Goal: Information Seeking & Learning: Check status

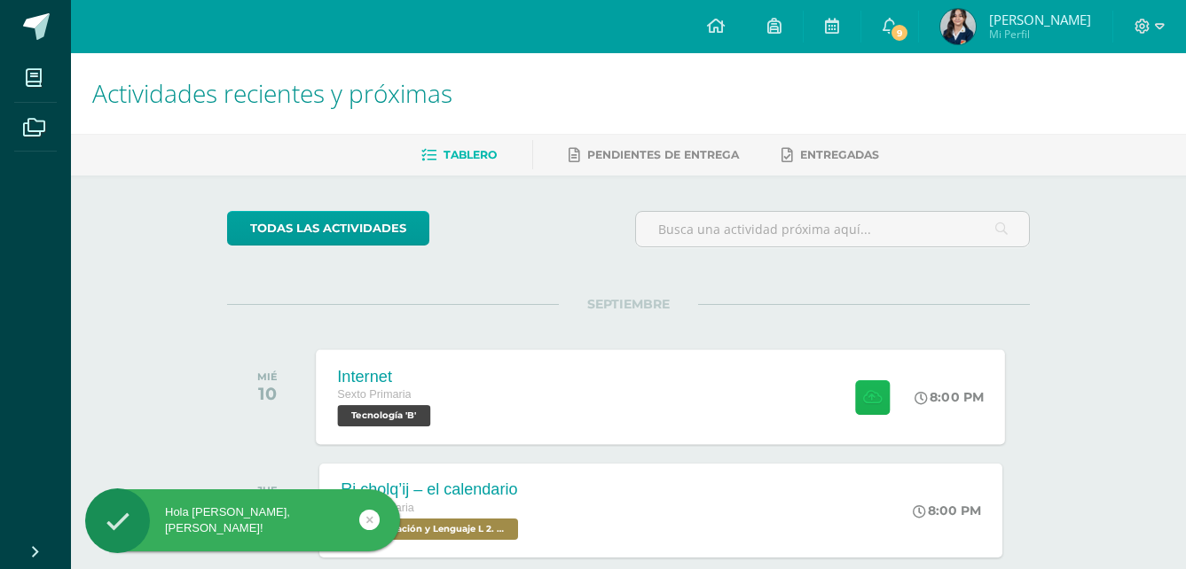
click at [865, 381] on button at bounding box center [872, 397] width 35 height 35
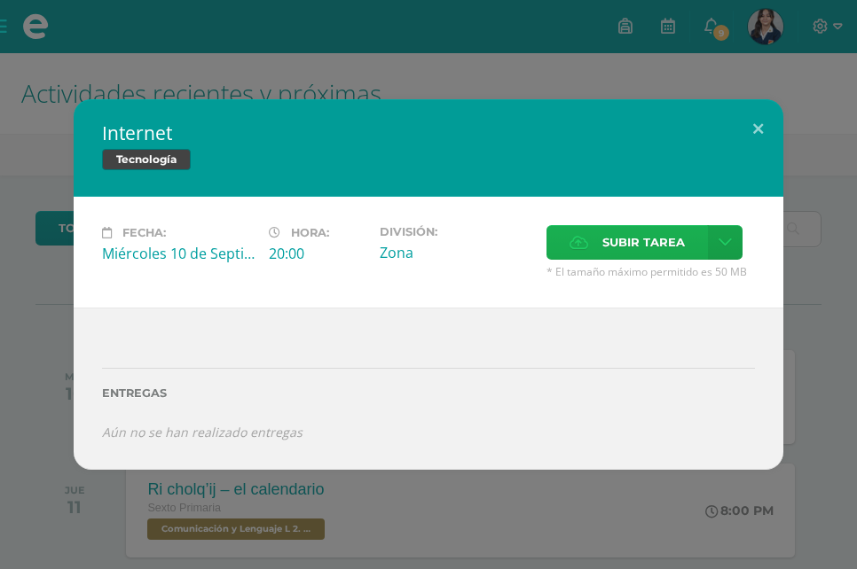
click at [622, 239] on span "Subir tarea" at bounding box center [643, 242] width 82 height 33
click at [0, 0] on input "Subir tarea" at bounding box center [0, 0] width 0 height 0
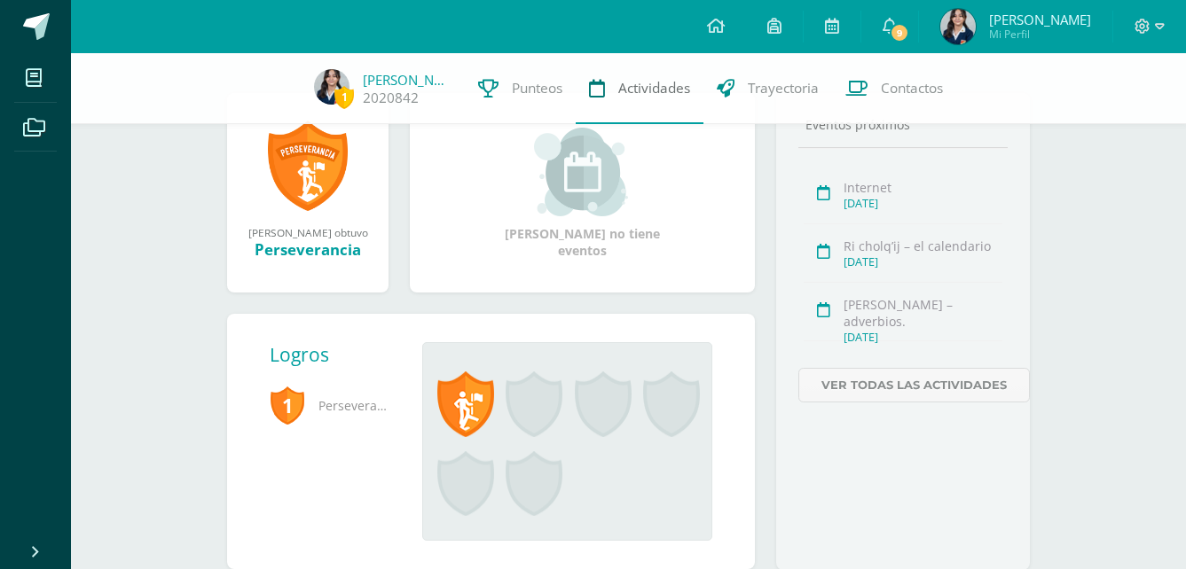
scroll to position [266, 0]
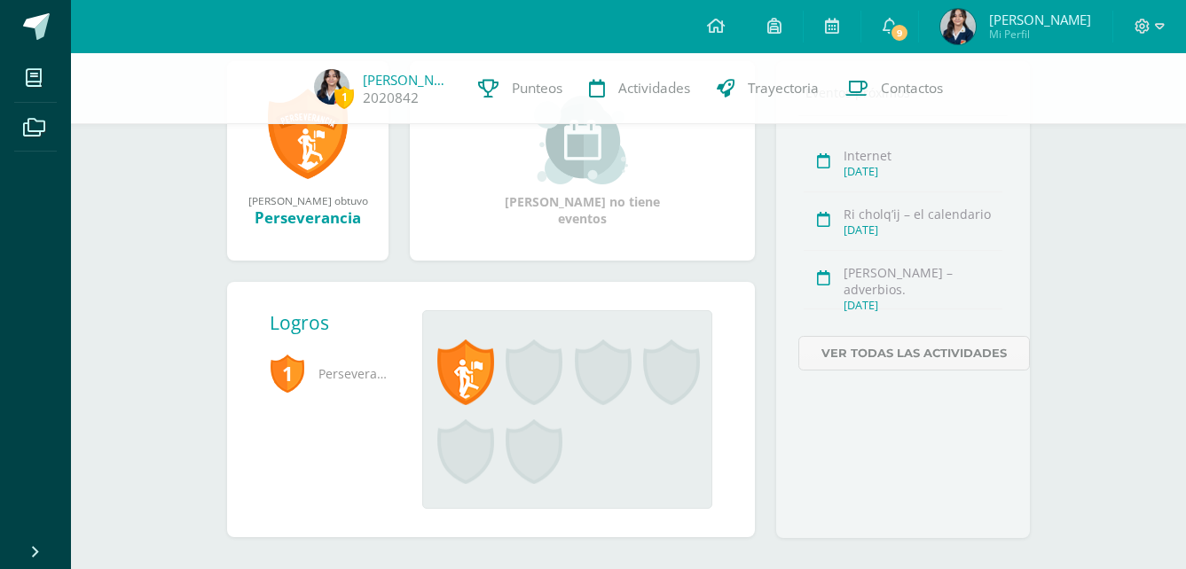
click at [520, 357] on span at bounding box center [534, 373] width 57 height 66
click at [533, 359] on span at bounding box center [534, 373] width 57 height 66
click at [909, 34] on span "9" at bounding box center [900, 33] width 20 height 20
click at [632, 380] on link at bounding box center [602, 380] width 68 height 80
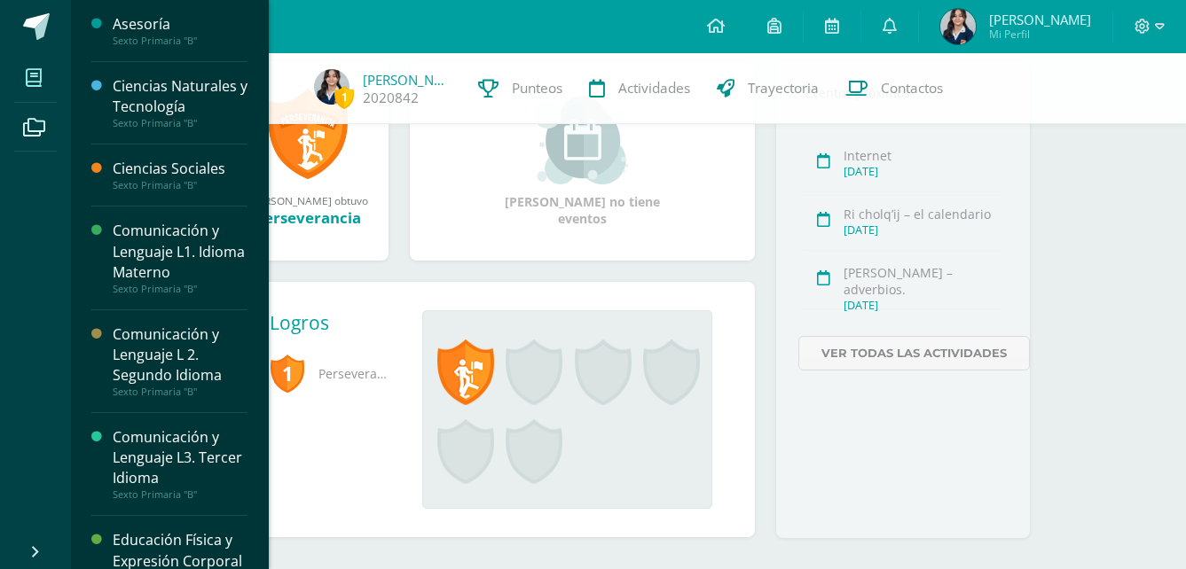
click at [24, 76] on span at bounding box center [34, 78] width 40 height 40
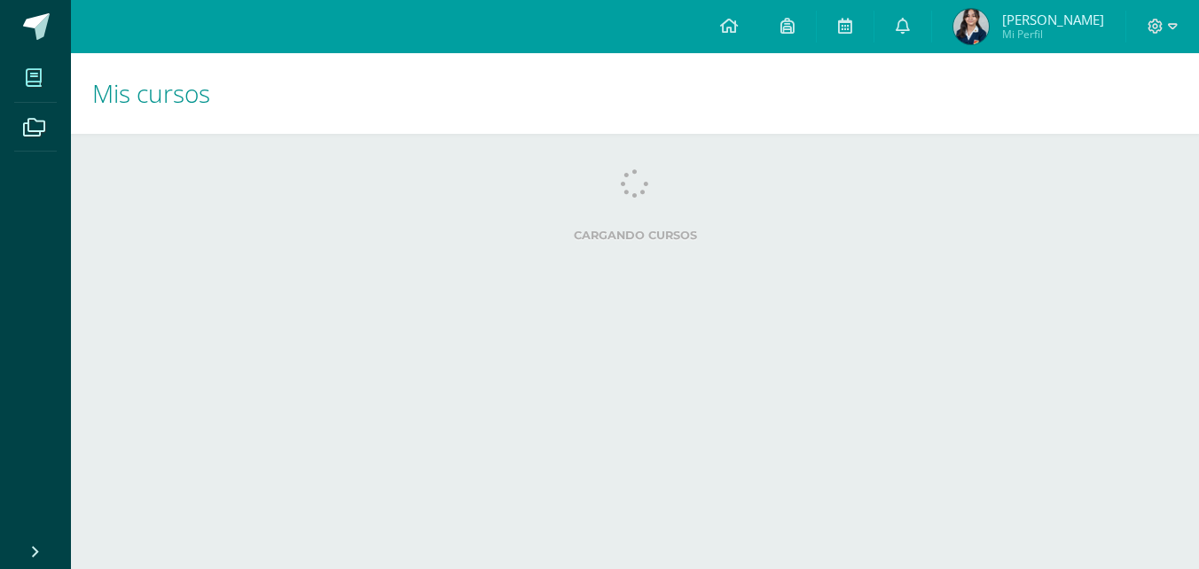
click at [1033, 20] on span "Ana Belén Mi Perfil" at bounding box center [1029, 26] width 158 height 35
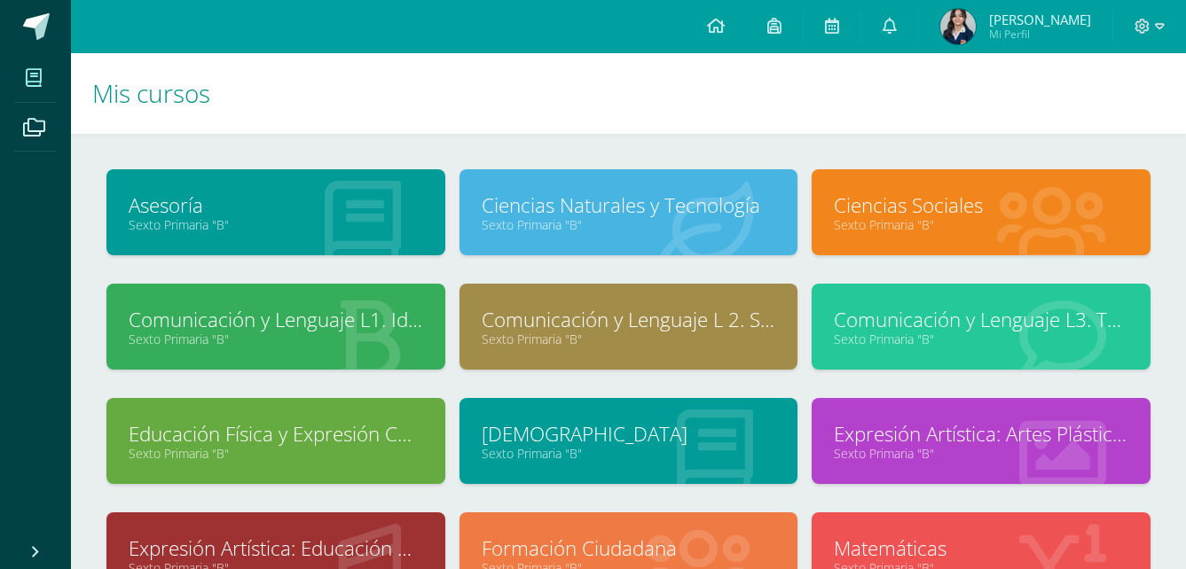
click at [1033, 20] on span "[PERSON_NAME]" at bounding box center [1040, 20] width 102 height 18
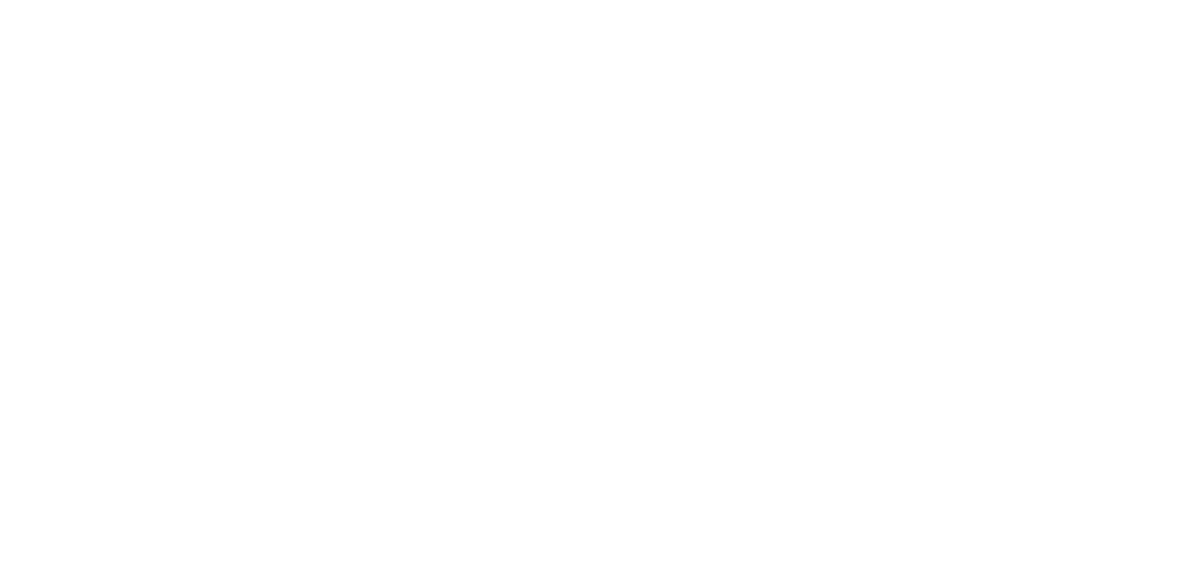
click at [0, 0] on html at bounding box center [0, 0] width 0 height 0
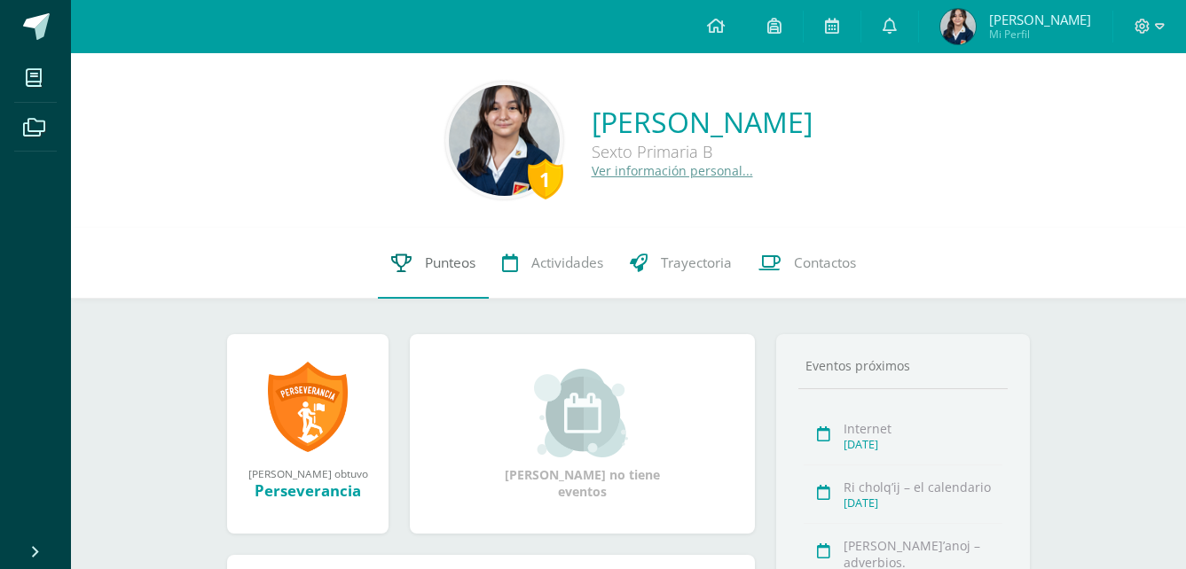
click at [481, 276] on link "Punteos" at bounding box center [433, 263] width 111 height 71
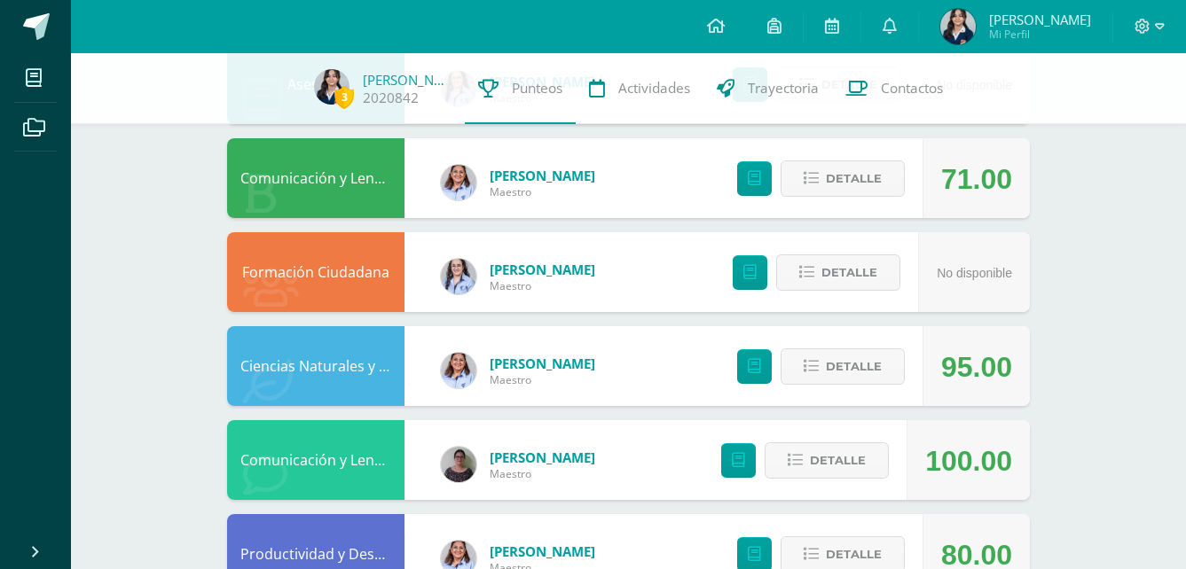
scroll to position [266, 0]
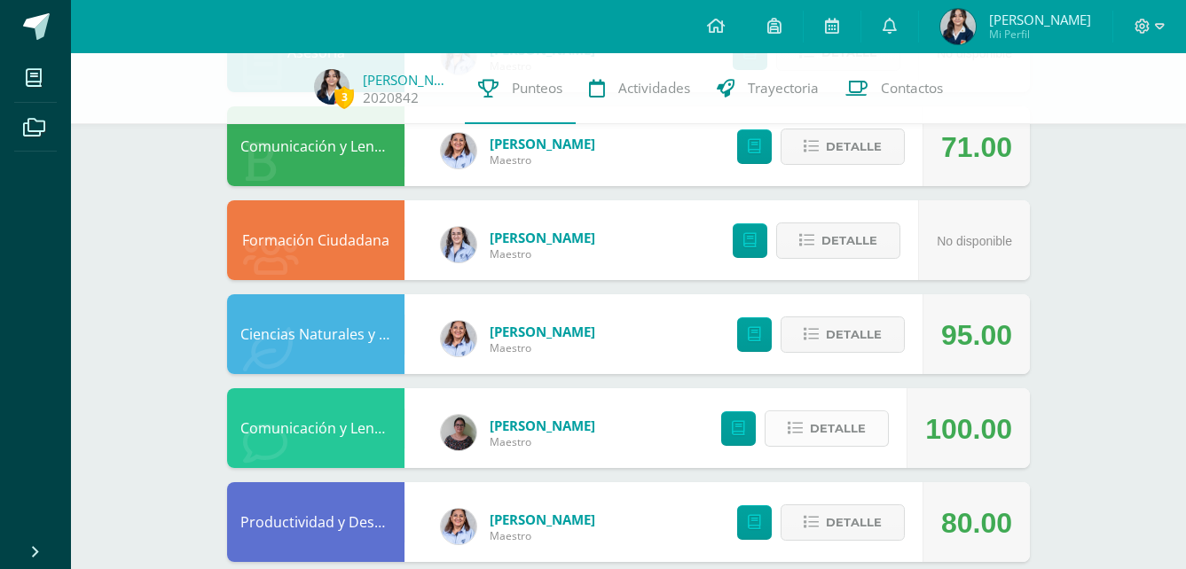
click at [856, 444] on span "Detalle" at bounding box center [838, 428] width 56 height 33
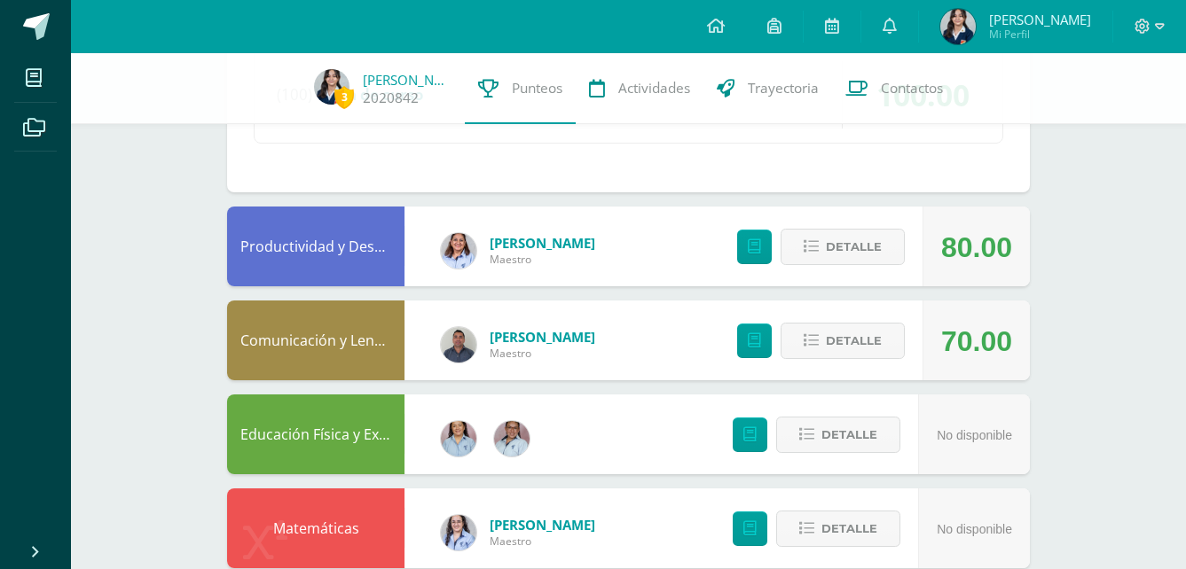
scroll to position [976, 0]
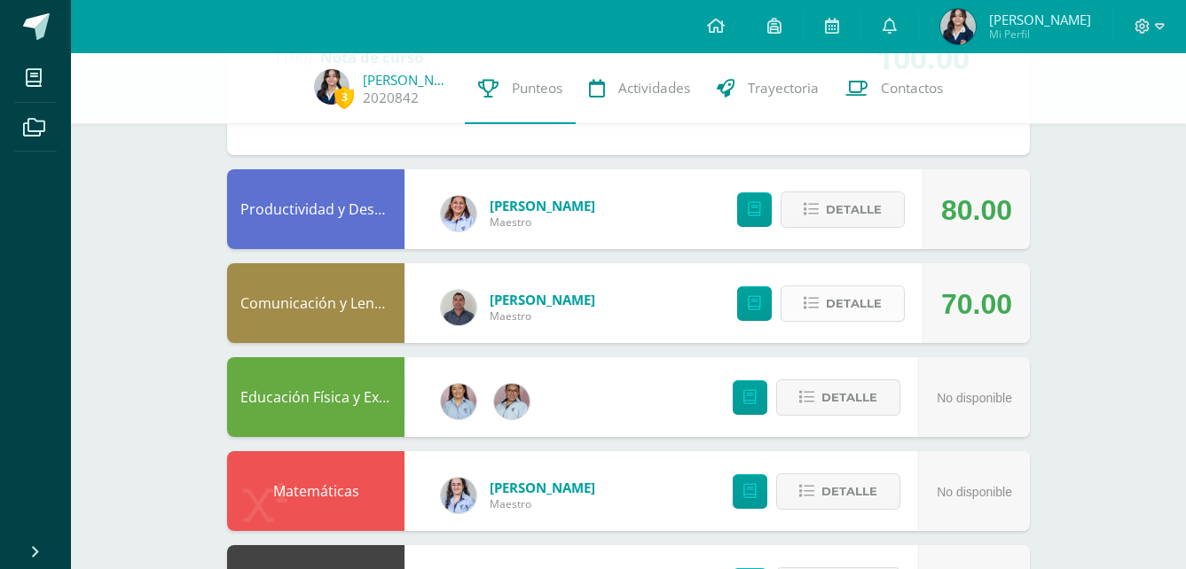
click at [845, 299] on span "Detalle" at bounding box center [854, 303] width 56 height 33
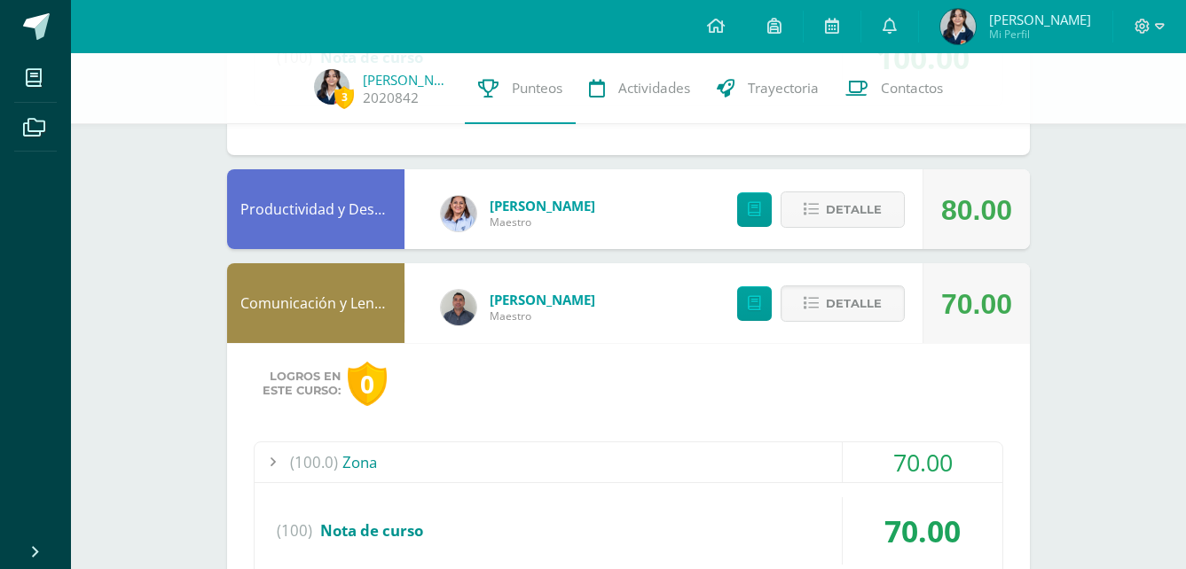
drag, startPoint x: 346, startPoint y: 433, endPoint x: 326, endPoint y: 445, distance: 23.1
click at [337, 436] on div "Logros en este curso: 0 (100.0) Zona 70.00 Q’ijul jub’anoj – tiempo aspecto int…" at bounding box center [628, 486] width 803 height 286
click at [324, 447] on span "(100.0)" at bounding box center [314, 463] width 48 height 40
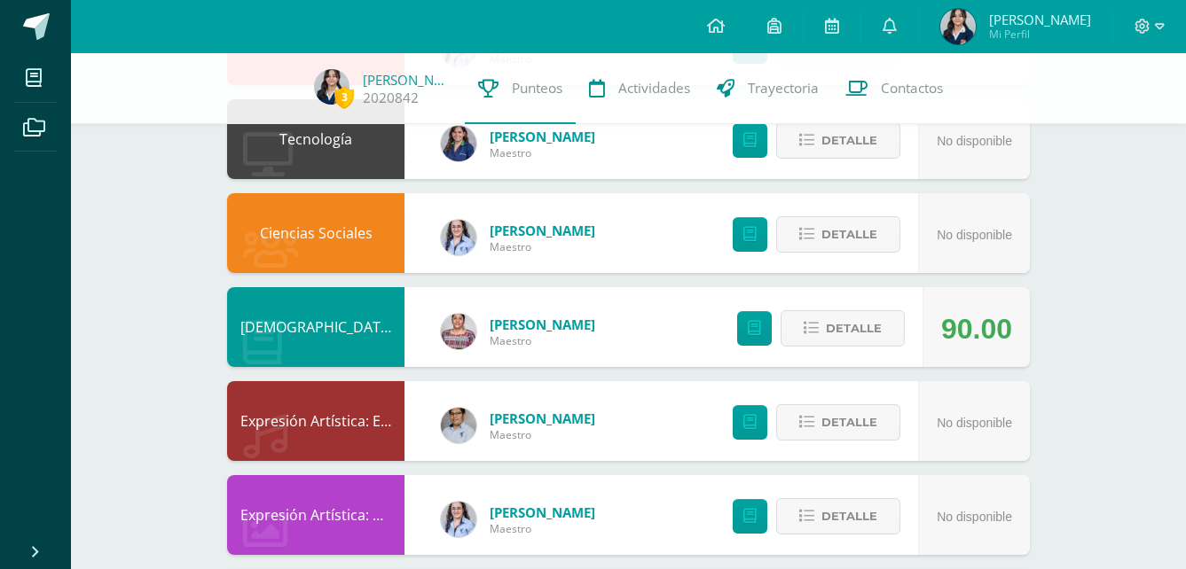
scroll to position [1951, 0]
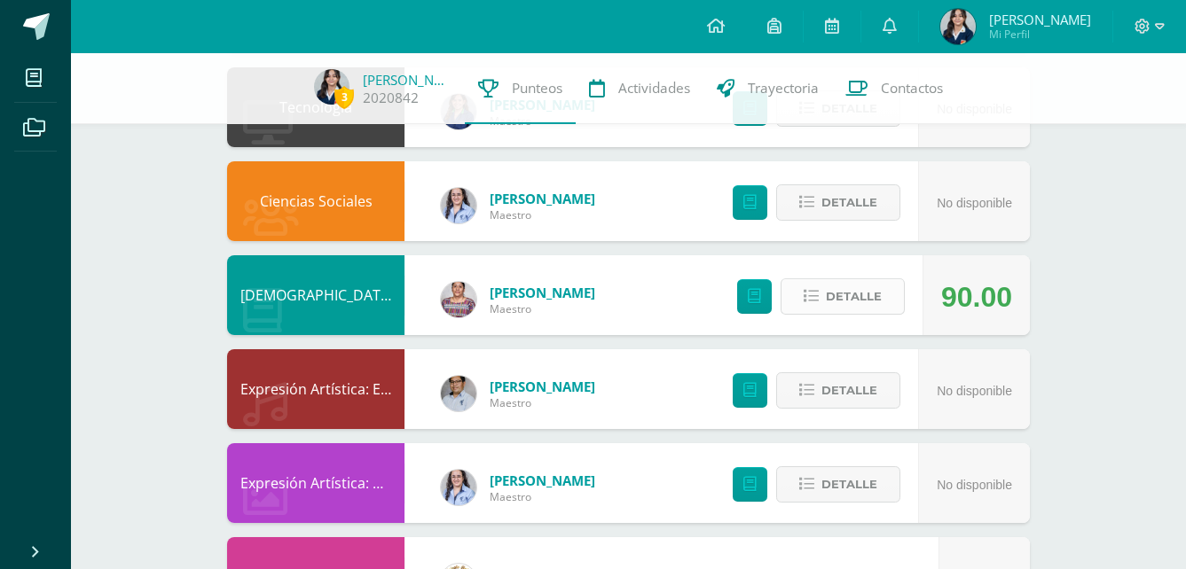
click at [819, 297] on button "Detalle" at bounding box center [843, 297] width 124 height 36
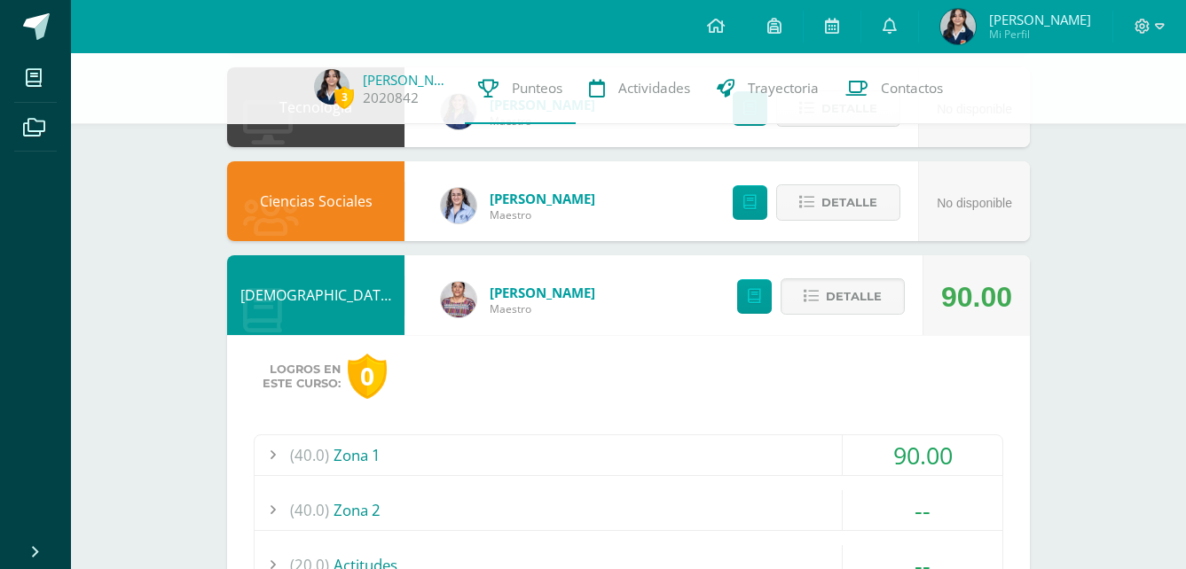
click at [763, 461] on div "(40.0) Zona 1" at bounding box center [629, 456] width 748 height 40
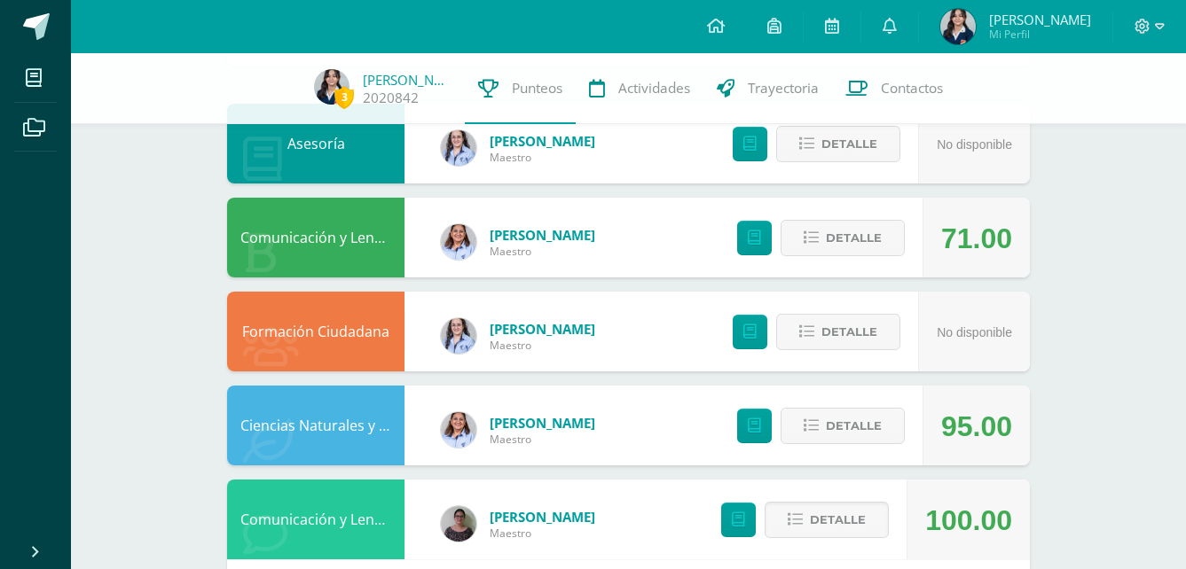
scroll to position [355, 0]
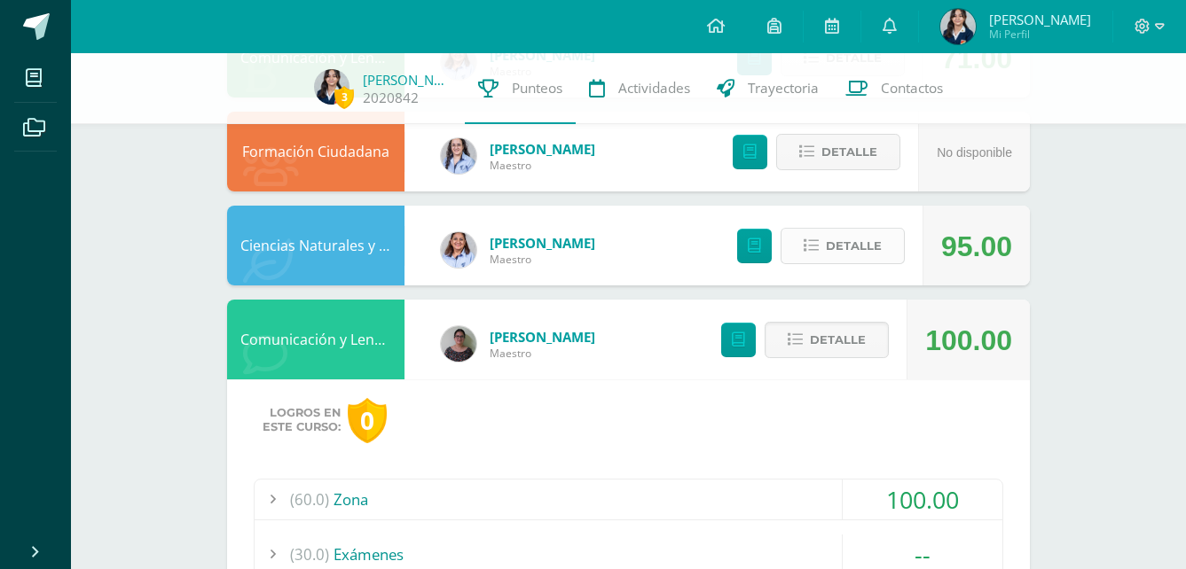
click at [891, 239] on button "Detalle" at bounding box center [843, 246] width 124 height 36
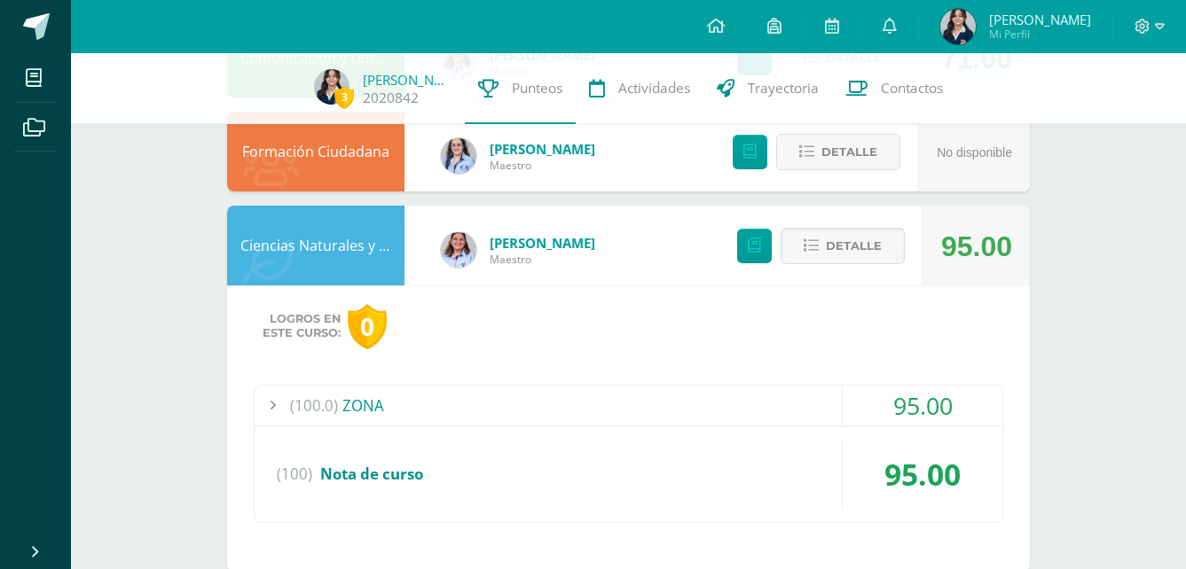
click at [976, 27] on img at bounding box center [957, 26] width 35 height 35
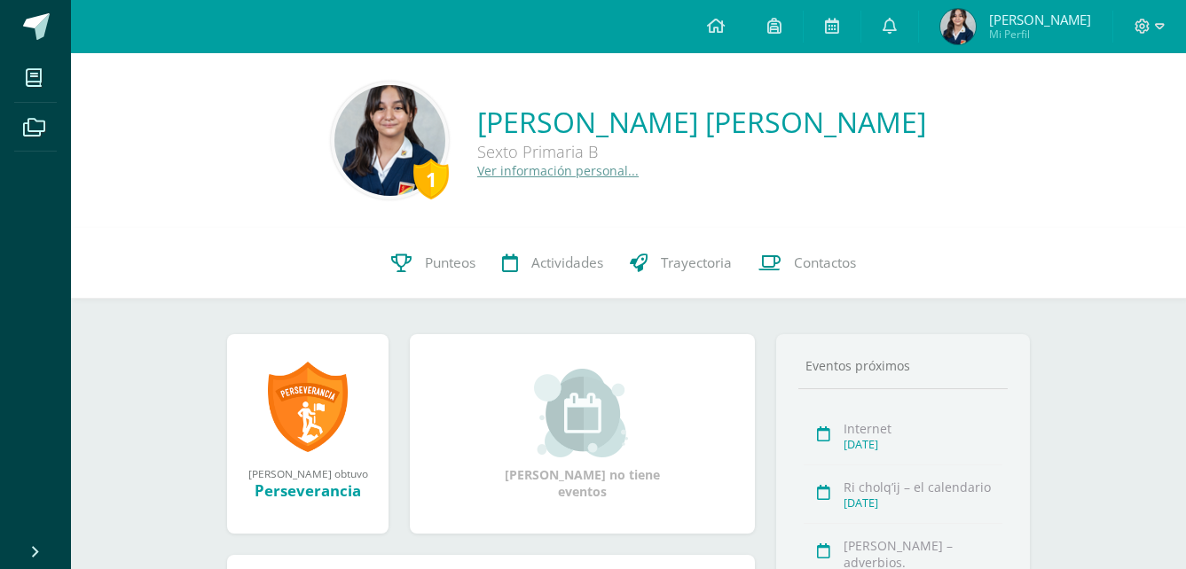
scroll to position [292, 0]
